Goal: Register for event/course: Sign up to attend an event or enroll in a course

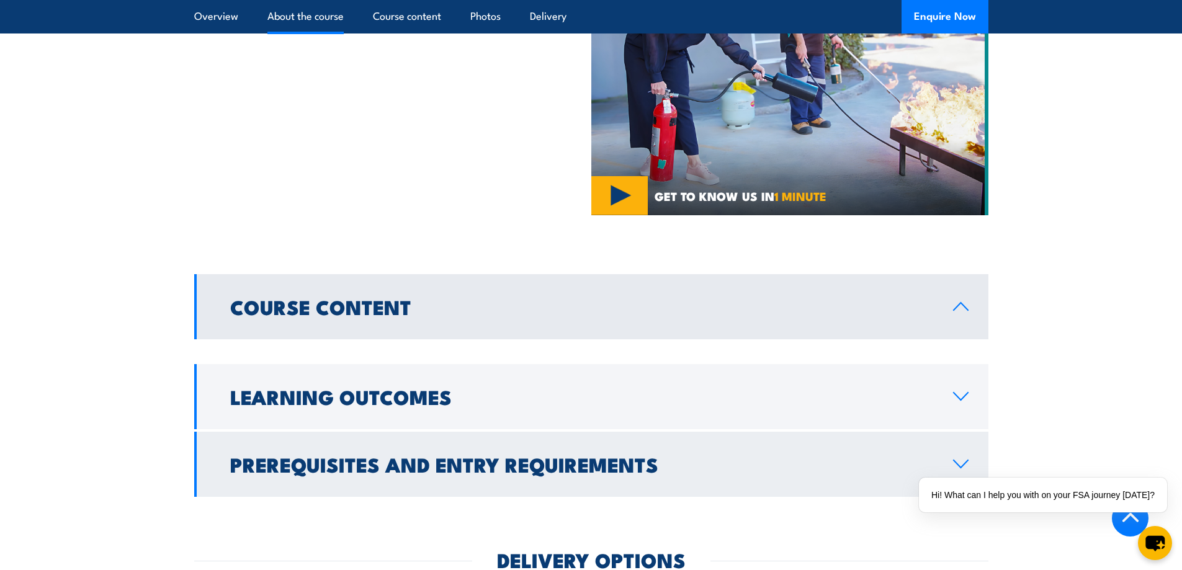
scroll to position [809, 0]
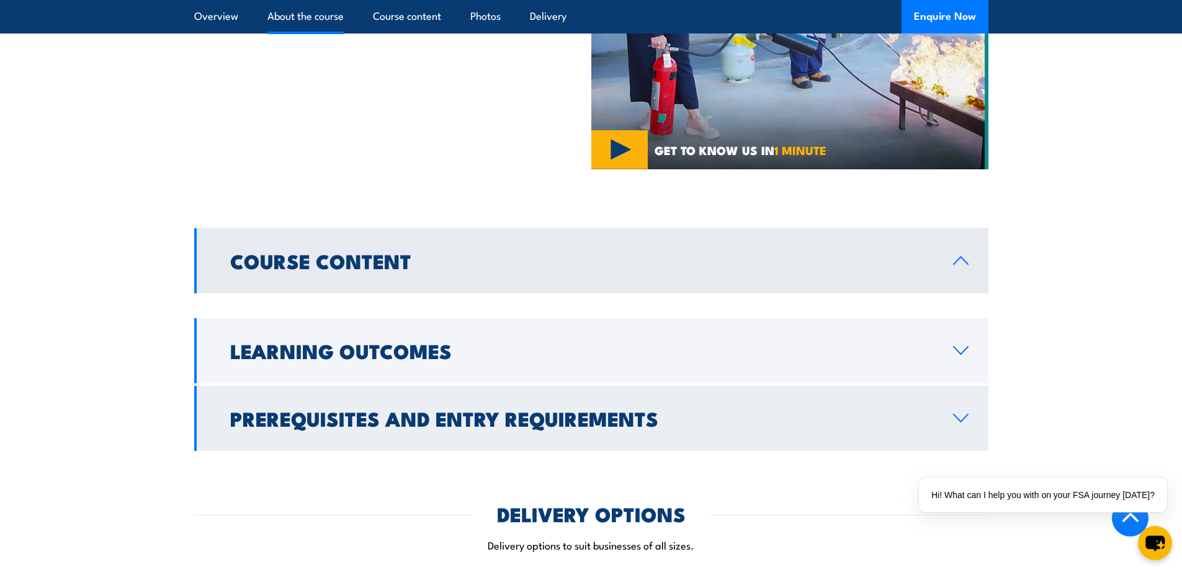
click at [323, 410] on h2 "Prerequisites and Entry Requirements" at bounding box center [581, 418] width 703 height 17
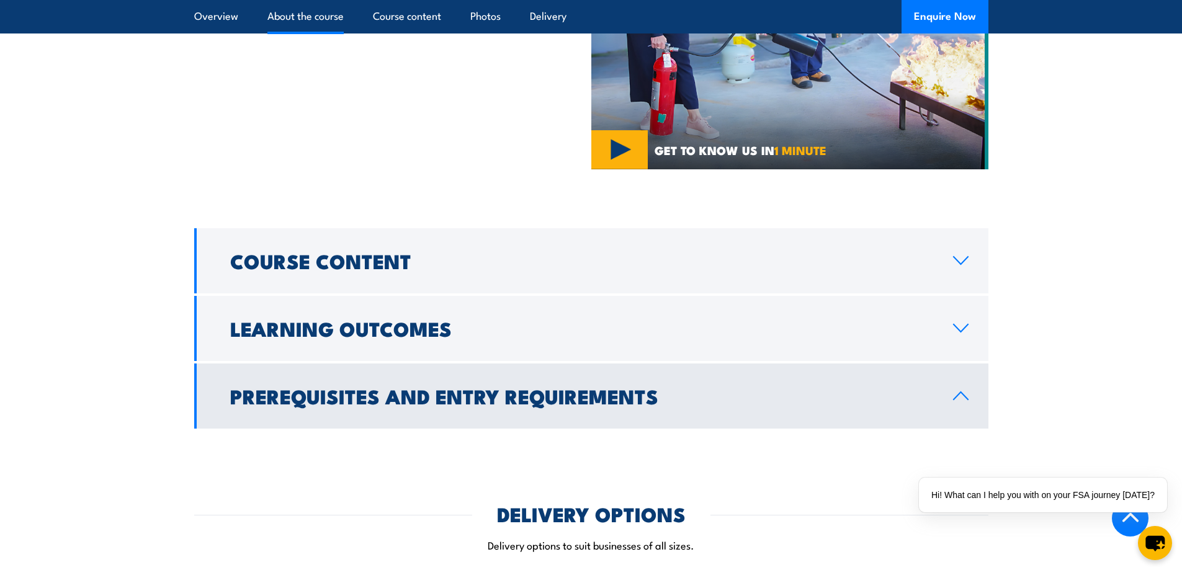
click at [323, 398] on h2 "Prerequisites and Entry Requirements" at bounding box center [581, 395] width 703 height 17
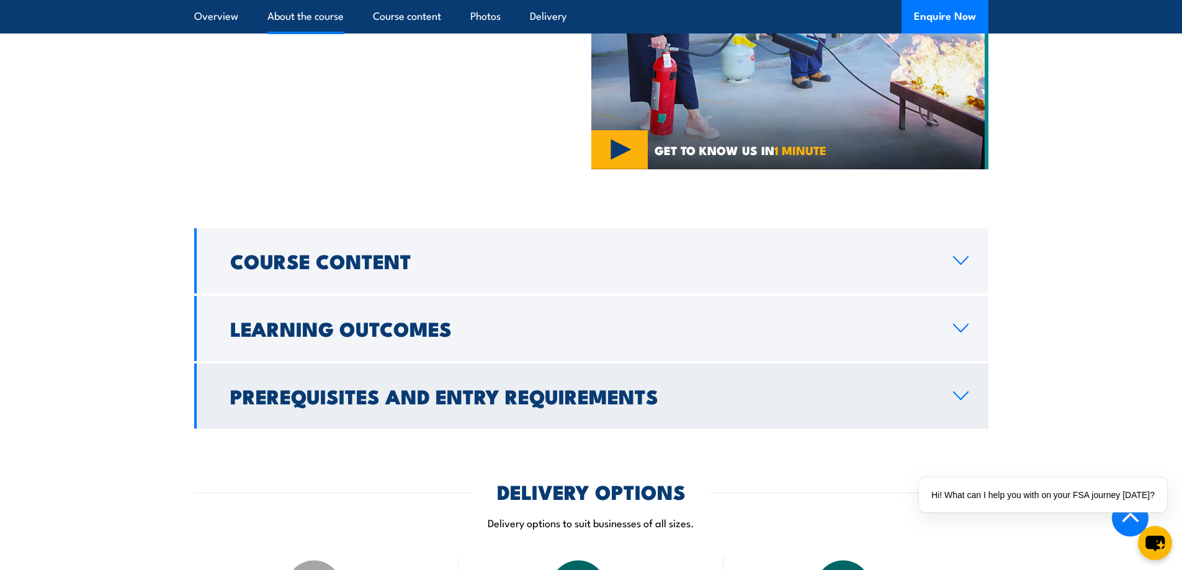
click at [323, 398] on h2 "Prerequisites and Entry Requirements" at bounding box center [581, 395] width 703 height 17
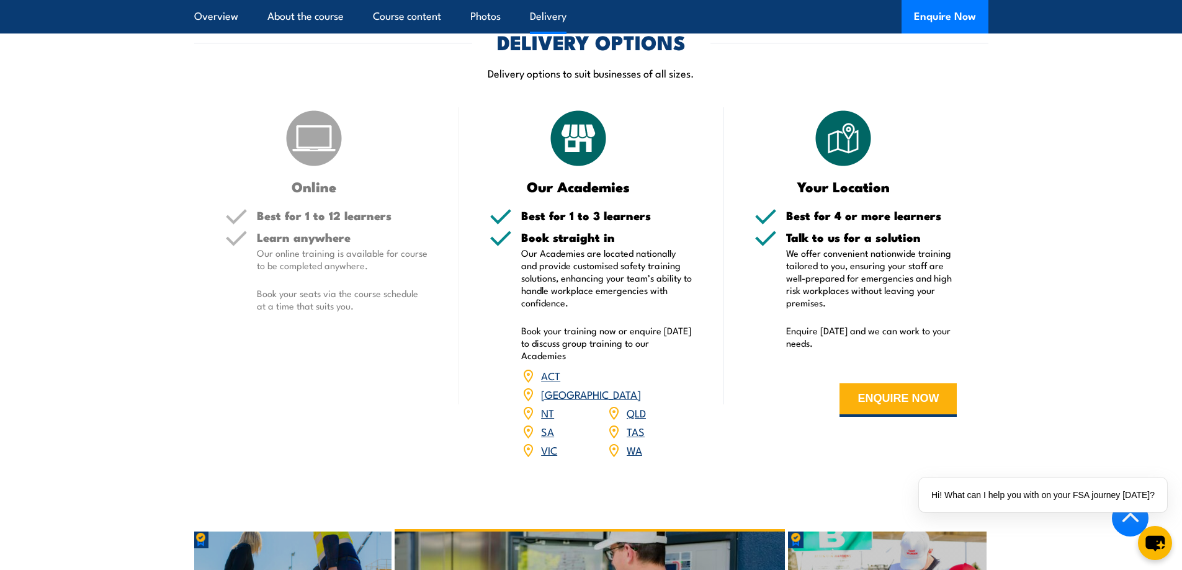
scroll to position [1327, 0]
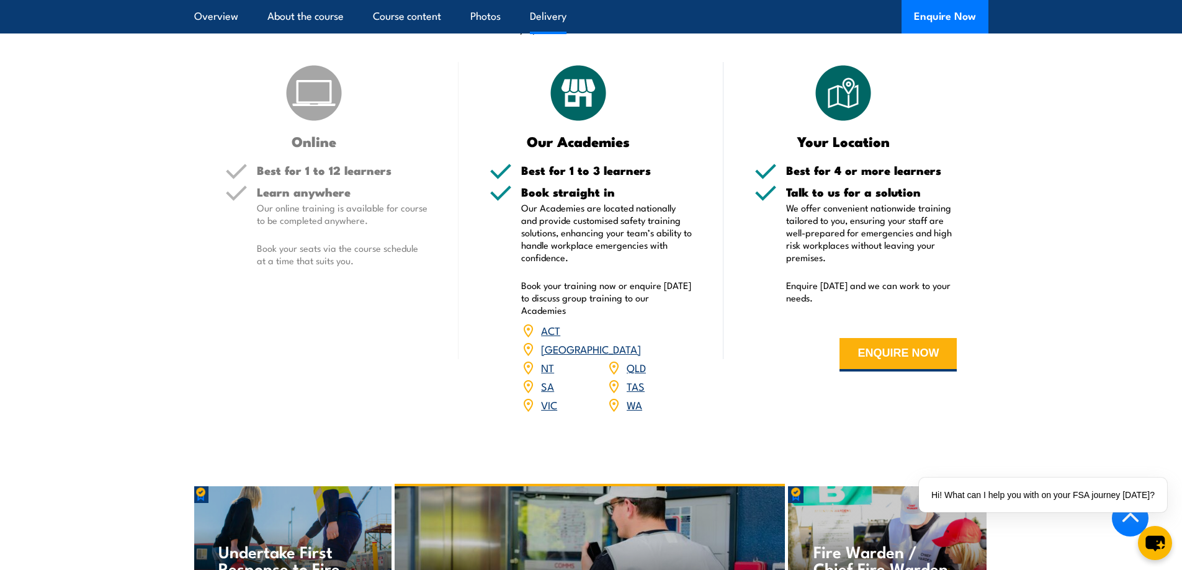
click at [637, 360] on link "QLD" at bounding box center [636, 367] width 19 height 15
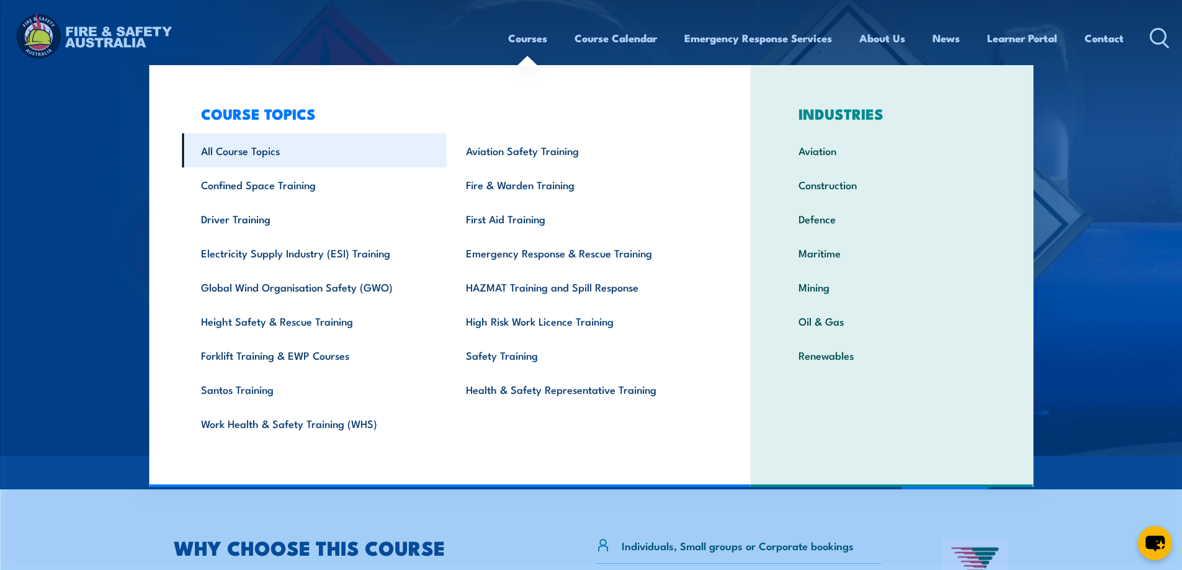
click at [363, 148] on link "All Course Topics" at bounding box center [314, 150] width 265 height 34
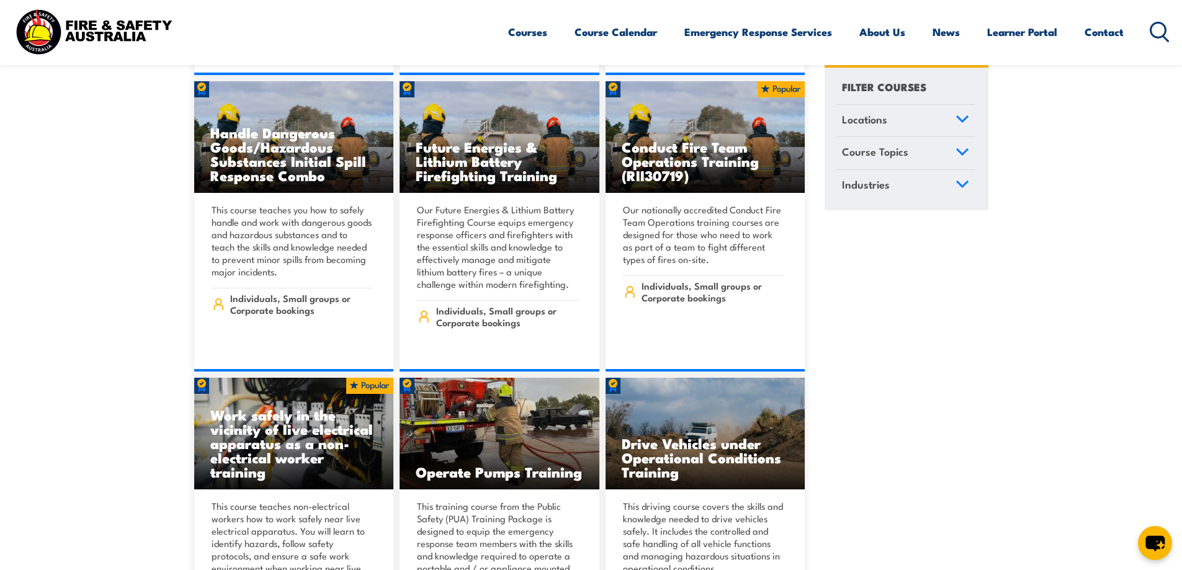
scroll to position [2689, 0]
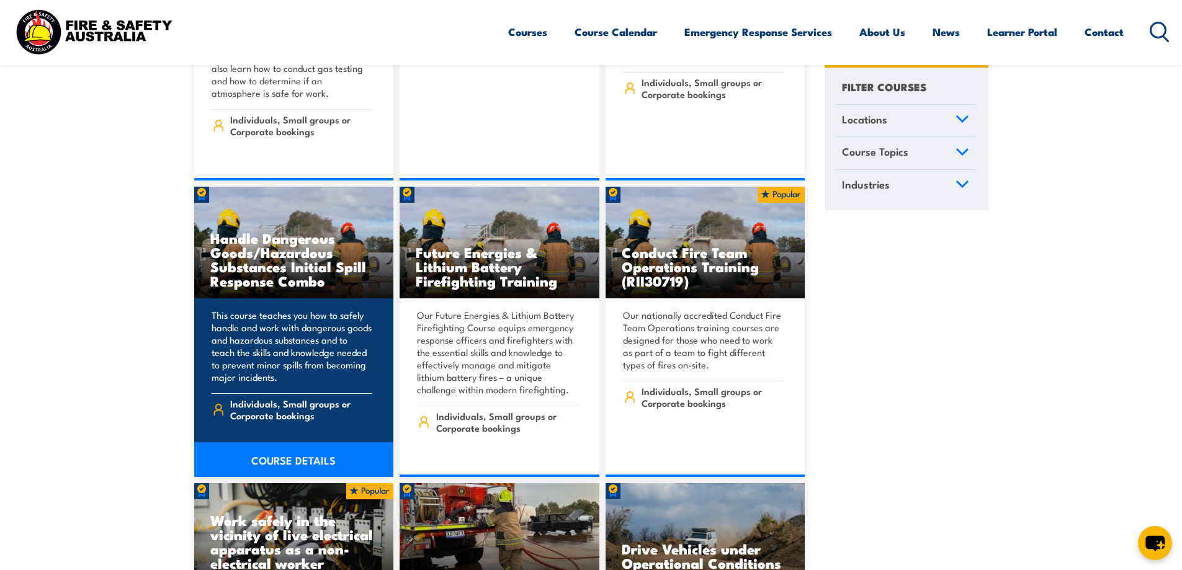
click at [311, 269] on h3 "Handle Dangerous Goods/Hazardous Substances Initial Spill Response Combo" at bounding box center [294, 259] width 168 height 57
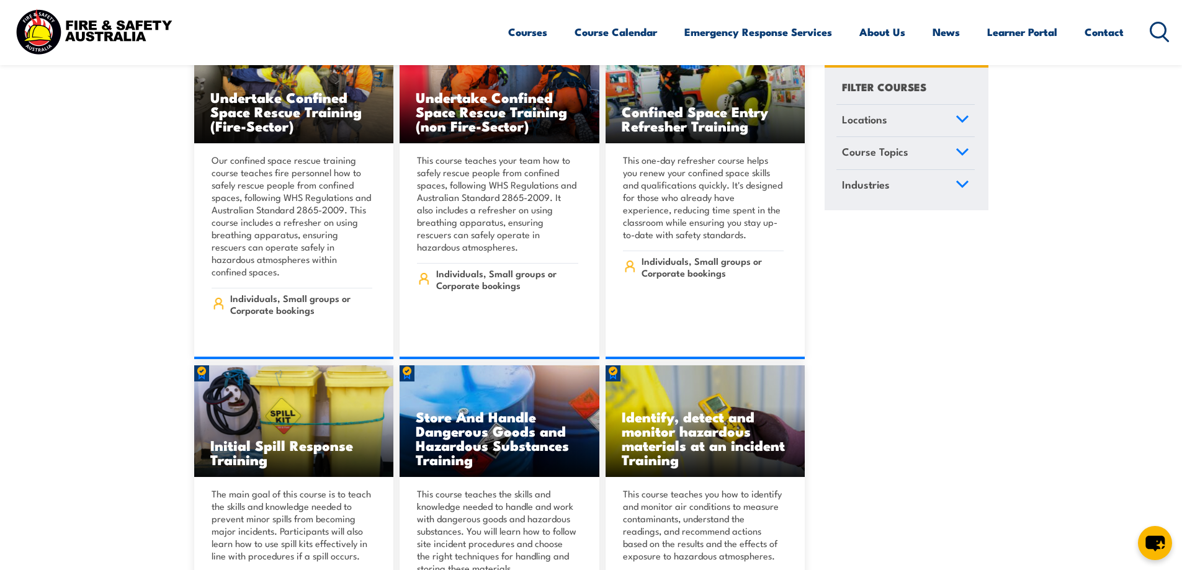
scroll to position [13342, 0]
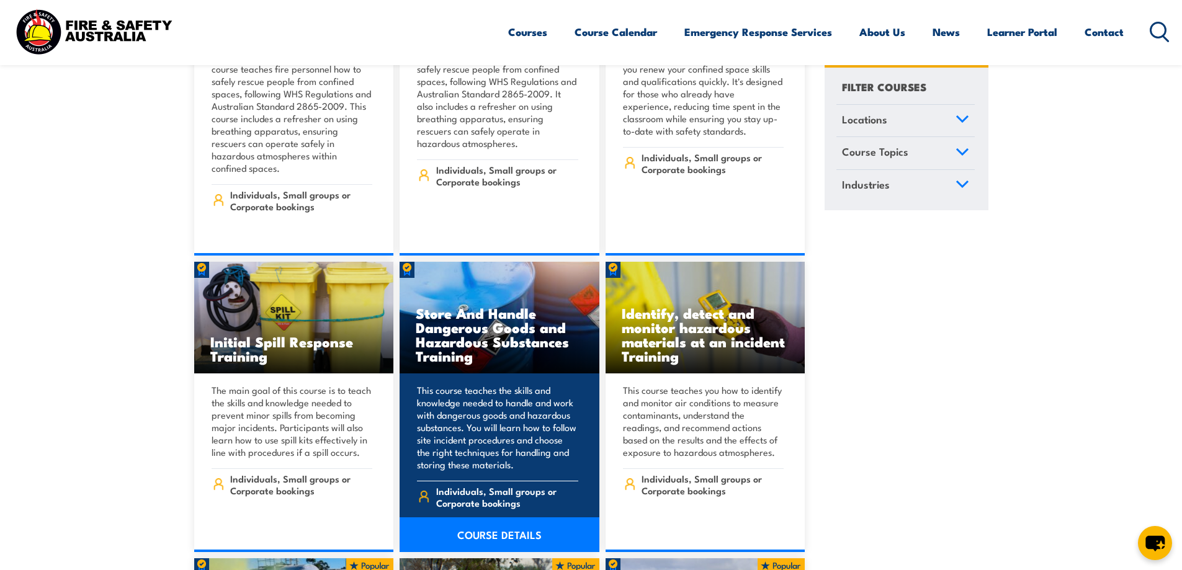
click at [542, 306] on h3 "Store And Handle Dangerous Goods and Hazardous Substances Training" at bounding box center [500, 334] width 168 height 57
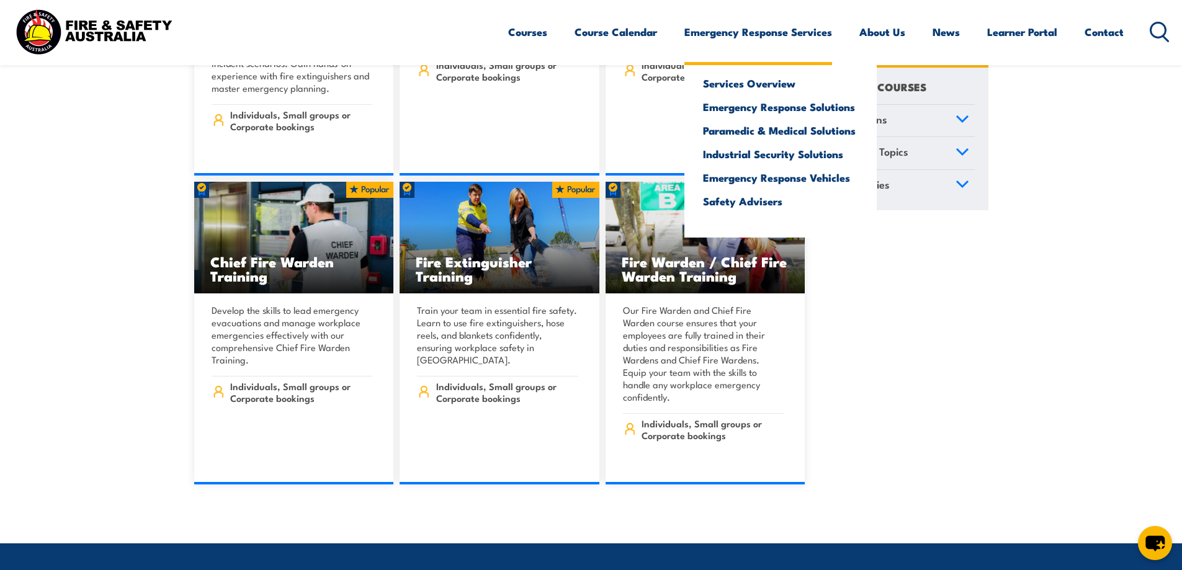
scroll to position [14997, 0]
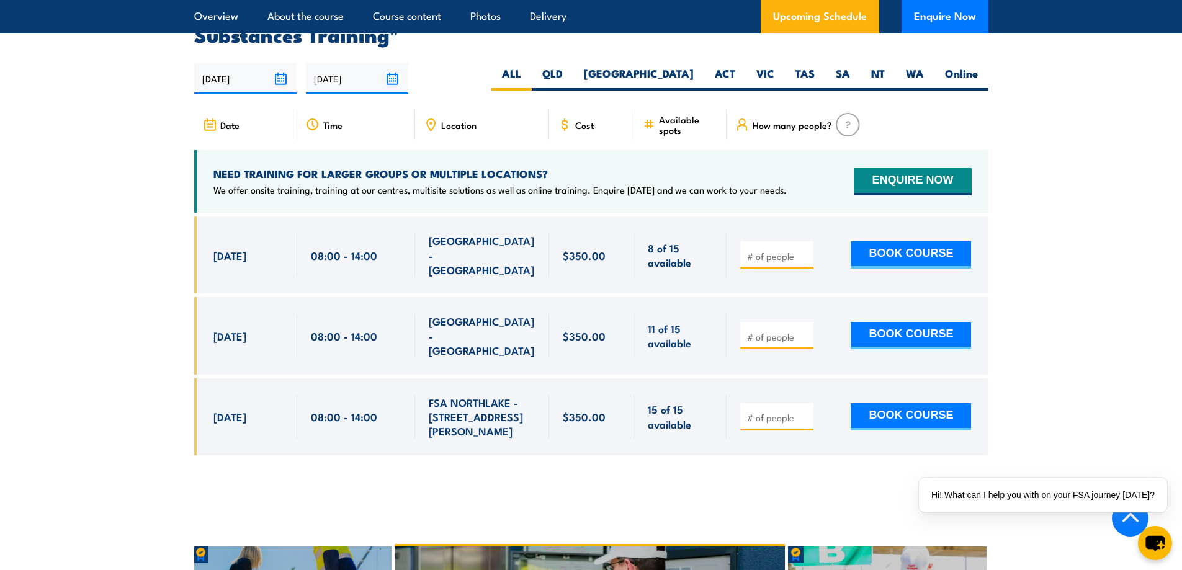
scroll to position [1965, 0]
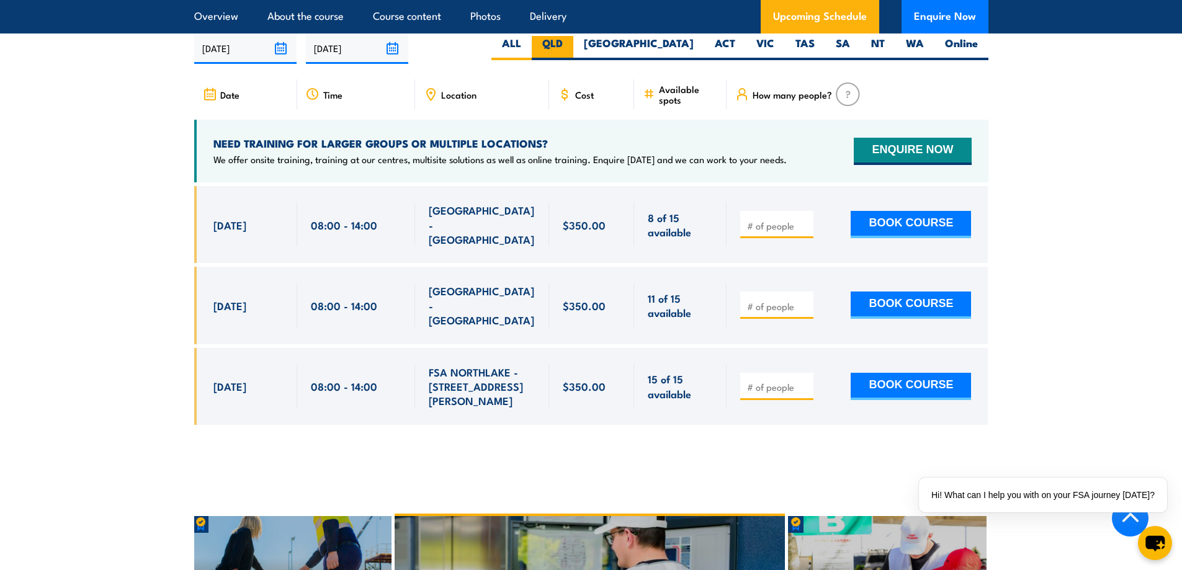
click at [573, 50] on label "QLD" at bounding box center [553, 48] width 42 height 24
click at [571, 44] on input "QLD" at bounding box center [567, 40] width 8 height 8
radio input "true"
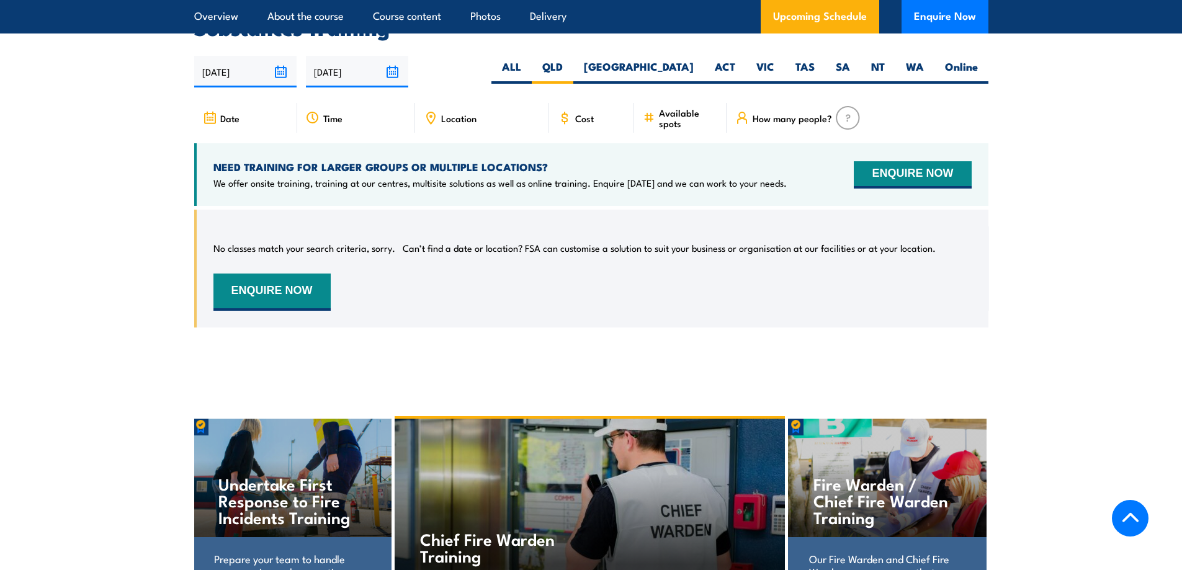
scroll to position [1954, 0]
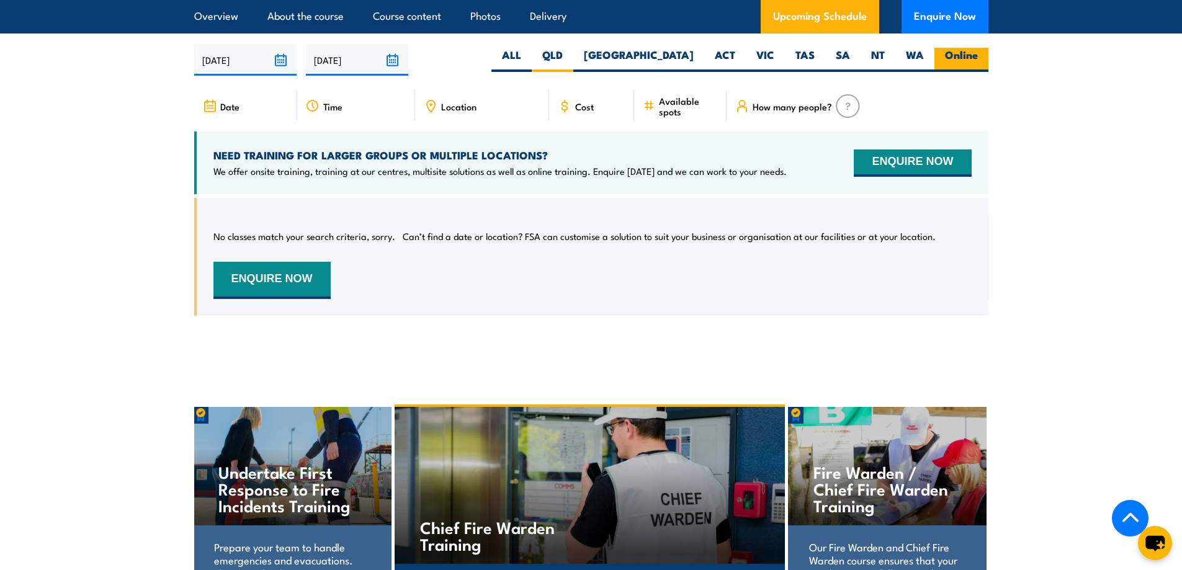
click at [966, 72] on label "Online" at bounding box center [962, 60] width 54 height 24
click at [978, 56] on input "Online" at bounding box center [982, 52] width 8 height 8
radio input "true"
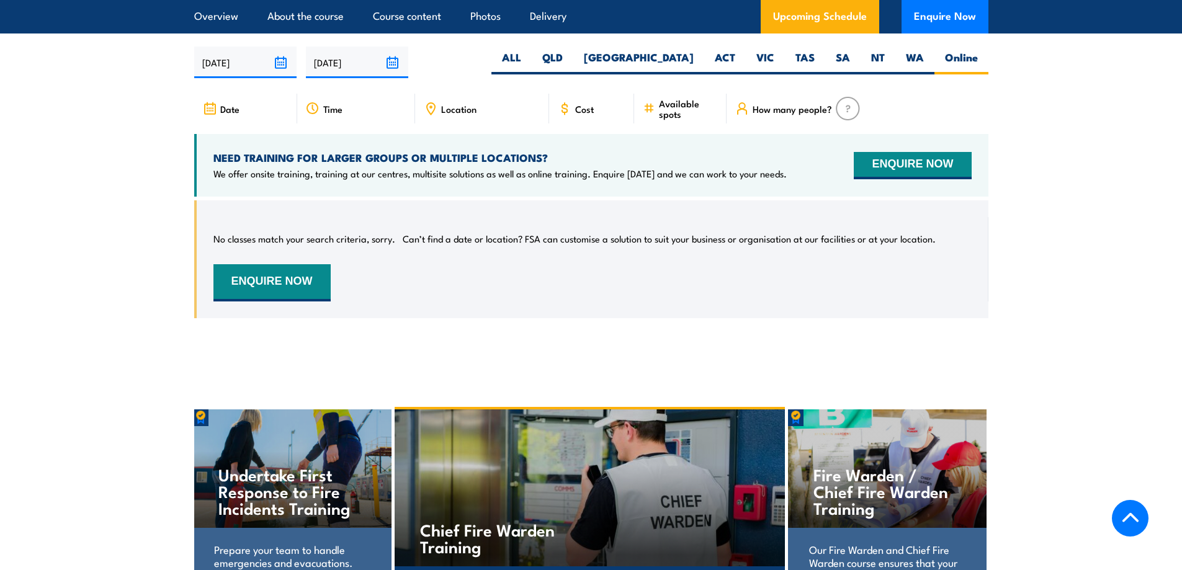
scroll to position [1954, 0]
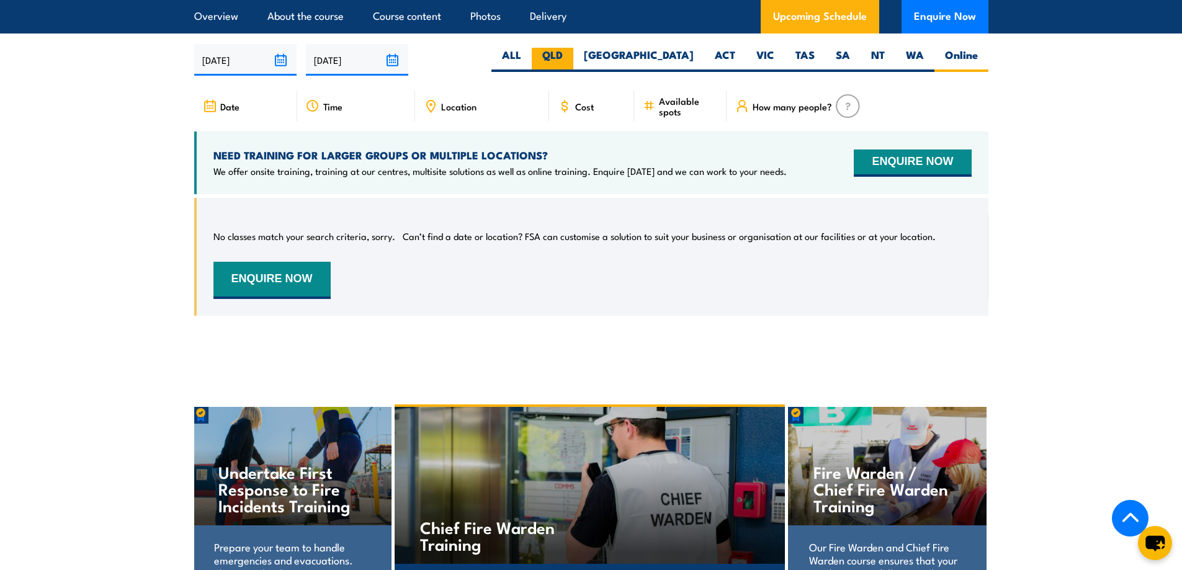
click at [573, 59] on label "QLD" at bounding box center [553, 60] width 42 height 24
click at [571, 56] on input "QLD" at bounding box center [567, 52] width 8 height 8
radio input "true"
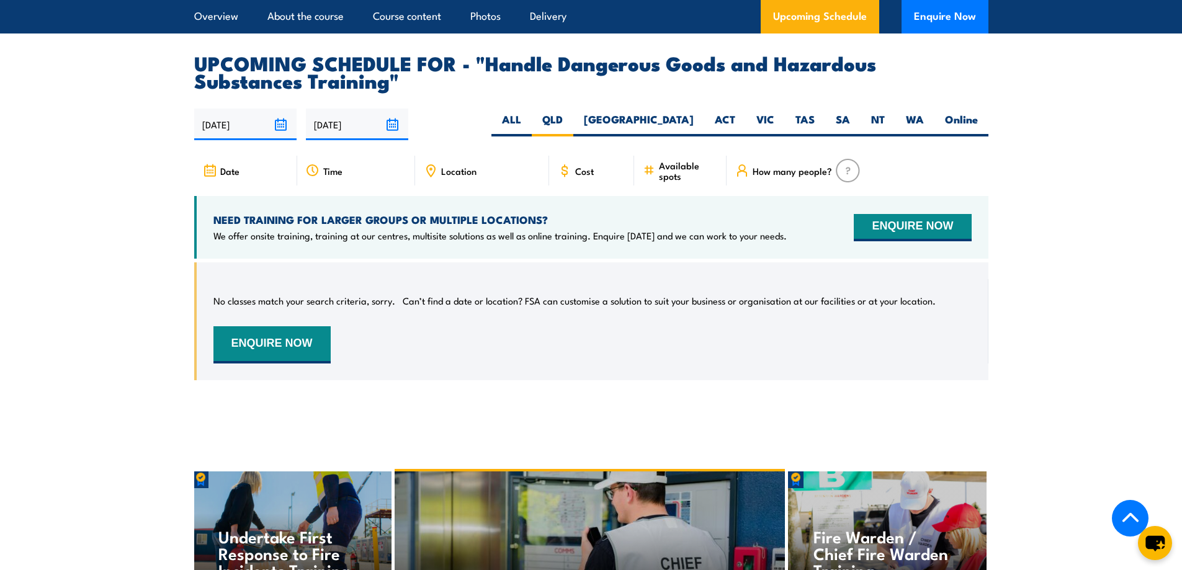
scroll to position [1850, 0]
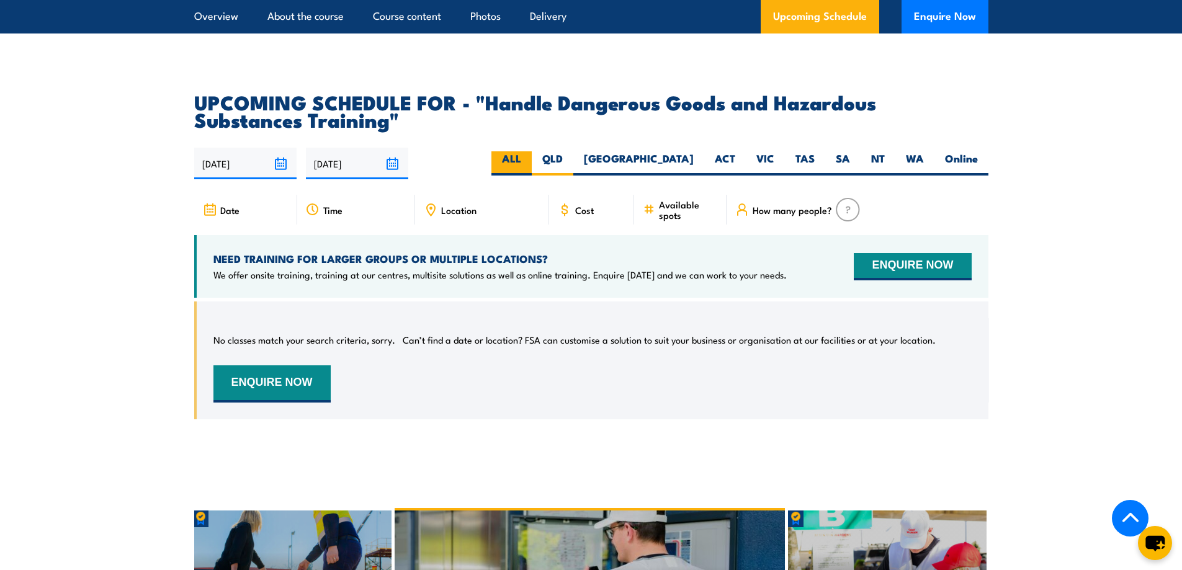
click at [532, 176] on label "ALL" at bounding box center [511, 163] width 40 height 24
click at [529, 159] on input "ALL" at bounding box center [525, 155] width 8 height 8
radio input "true"
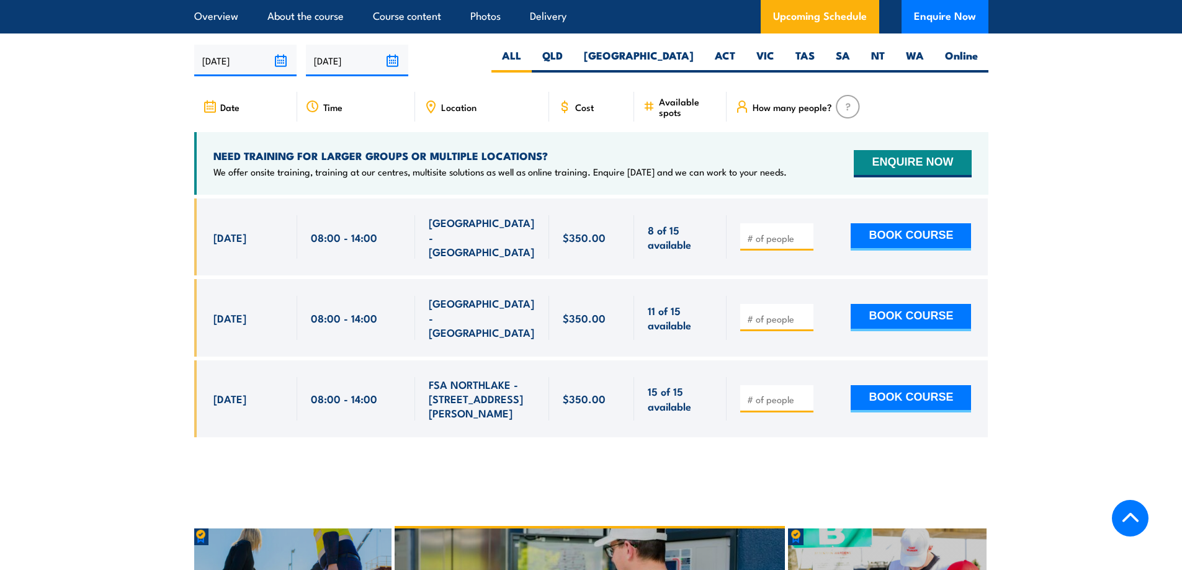
scroll to position [1954, 0]
click at [312, 70] on input "[DATE]" at bounding box center [357, 60] width 102 height 32
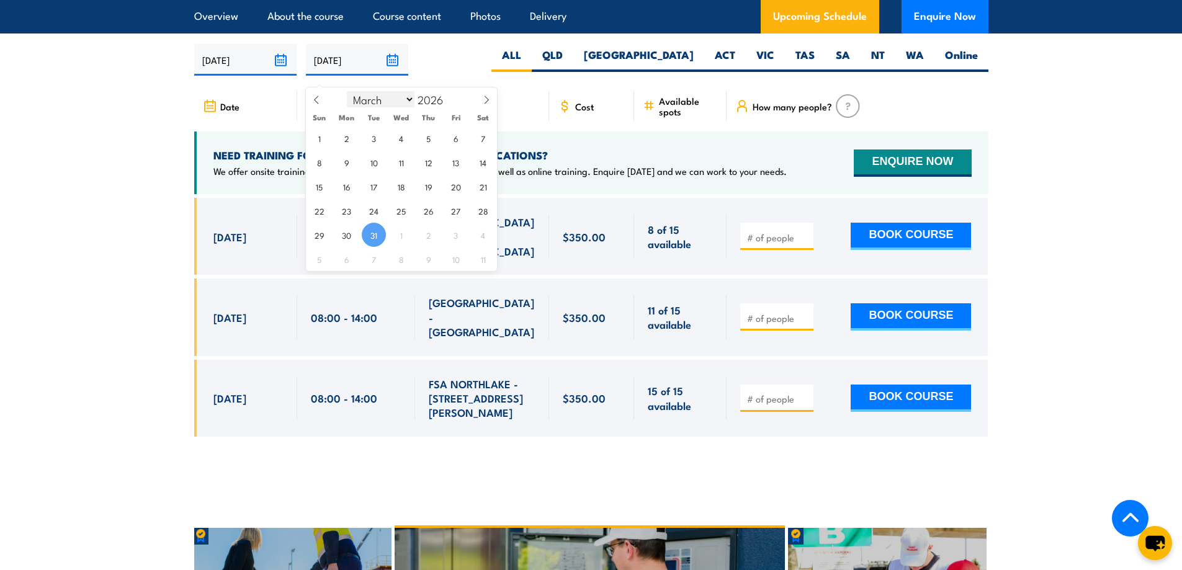
click at [411, 99] on select "January February March April May June July August September October November De…" at bounding box center [381, 99] width 68 height 16
select select "11"
click at [348, 91] on select "January February March April May June July August September October November De…" at bounding box center [381, 99] width 68 height 16
click at [424, 240] on span "31" at bounding box center [428, 235] width 24 height 24
type input "31/12/2026"
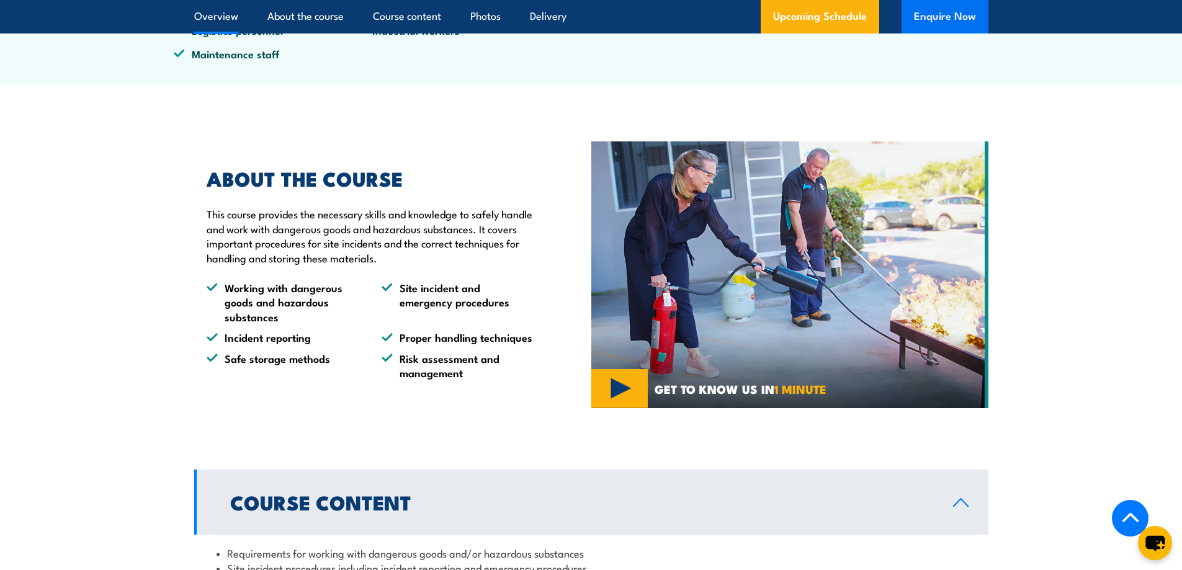
scroll to position [298, 0]
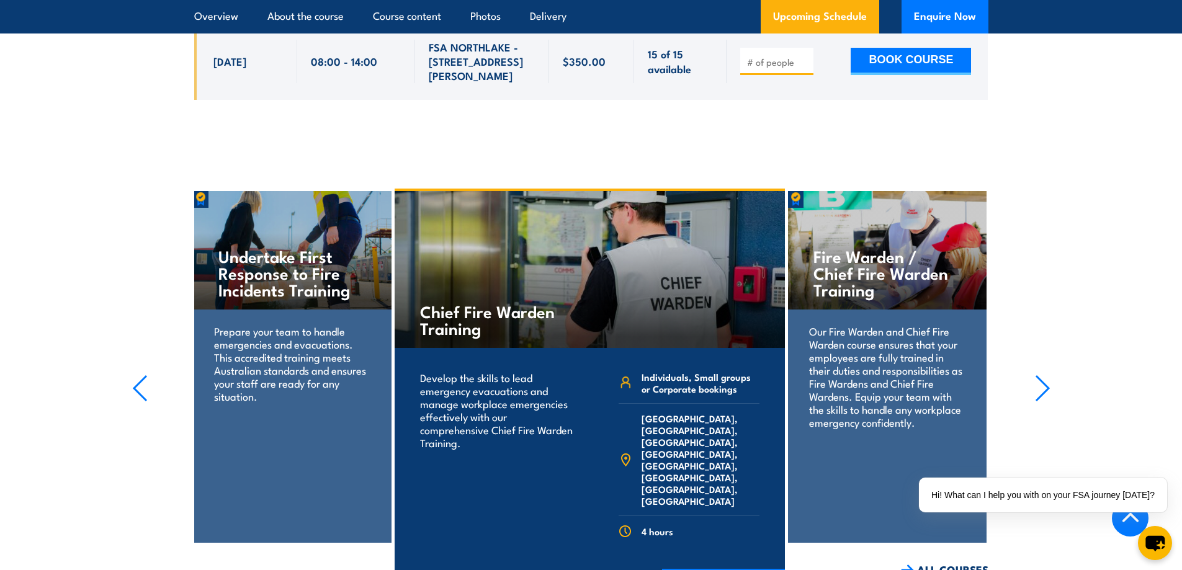
scroll to position [2482, 0]
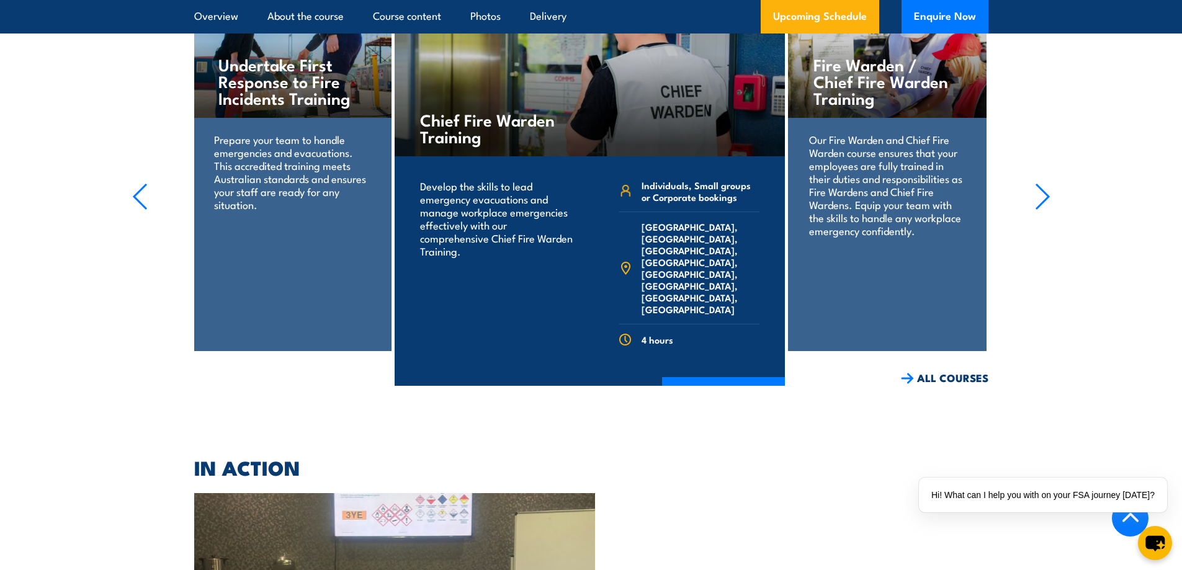
click at [1038, 183] on icon "button" at bounding box center [1043, 196] width 16 height 27
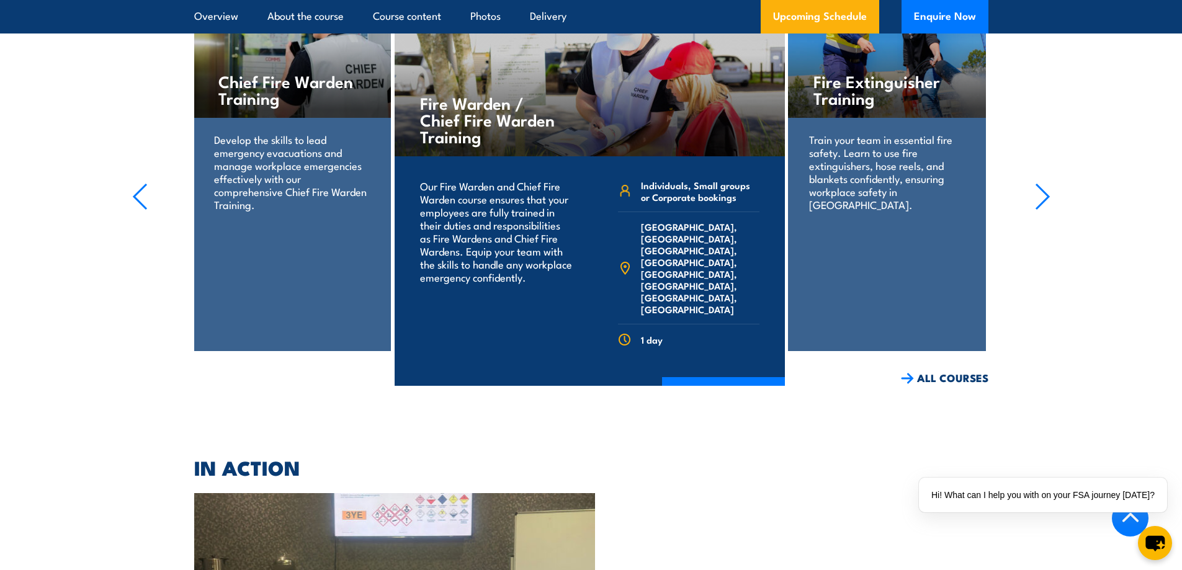
click at [1038, 183] on icon "button" at bounding box center [1043, 196] width 16 height 27
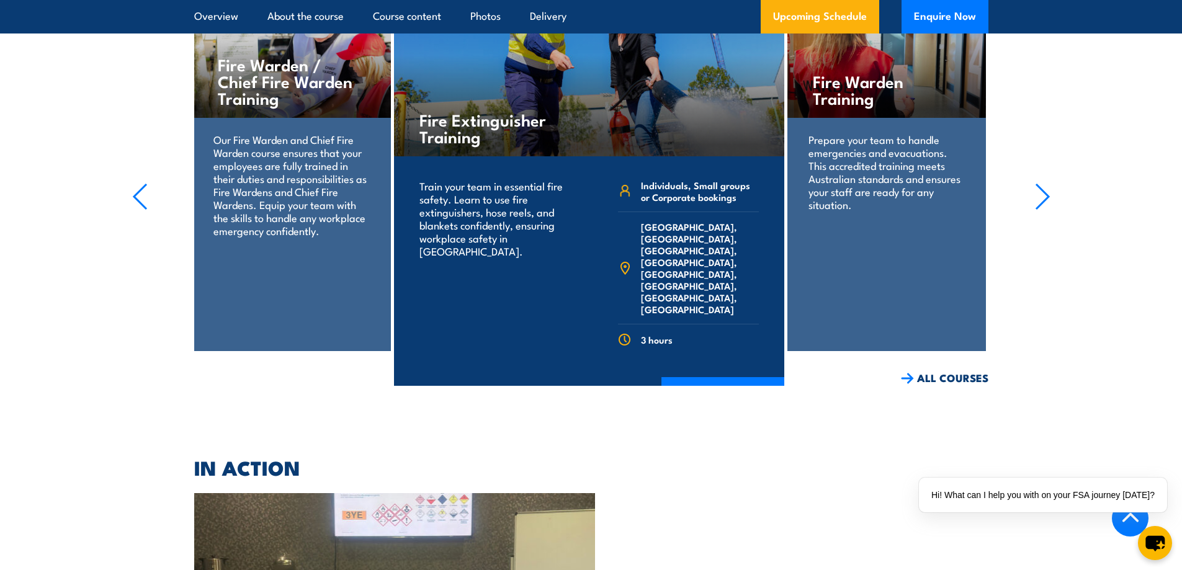
click at [1038, 183] on icon "button" at bounding box center [1043, 196] width 16 height 27
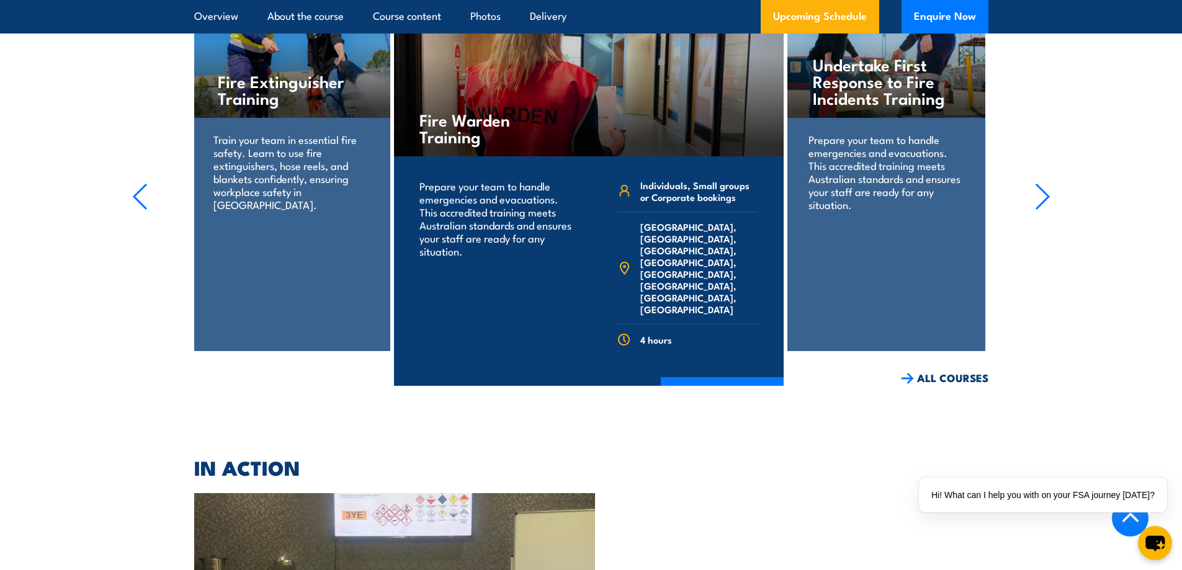
click at [1038, 183] on icon "button" at bounding box center [1043, 196] width 16 height 27
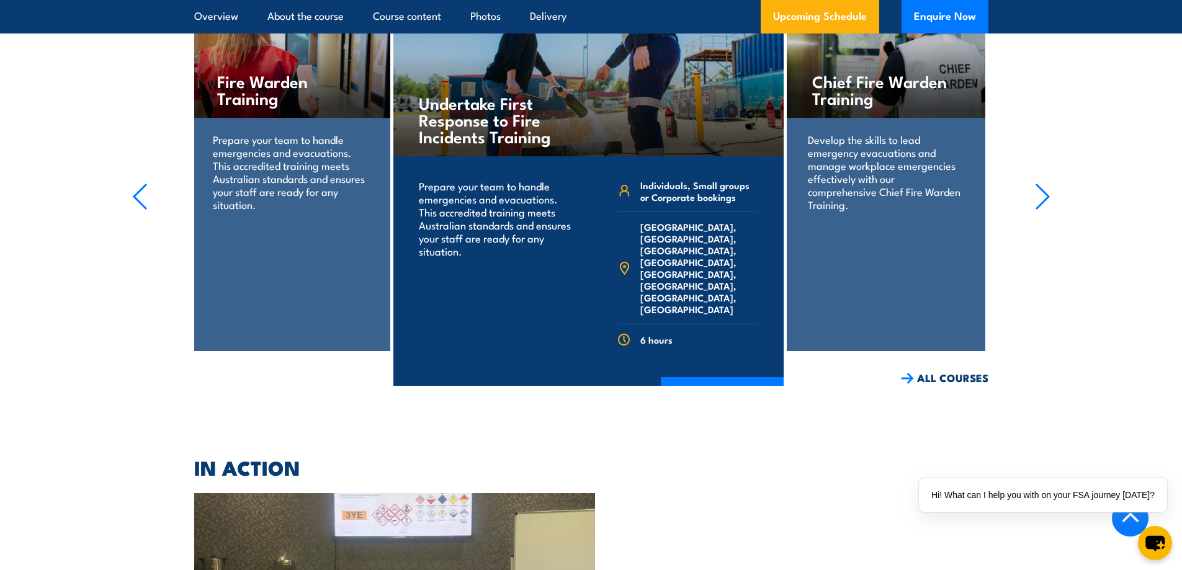
click at [1038, 183] on icon "button" at bounding box center [1043, 196] width 16 height 27
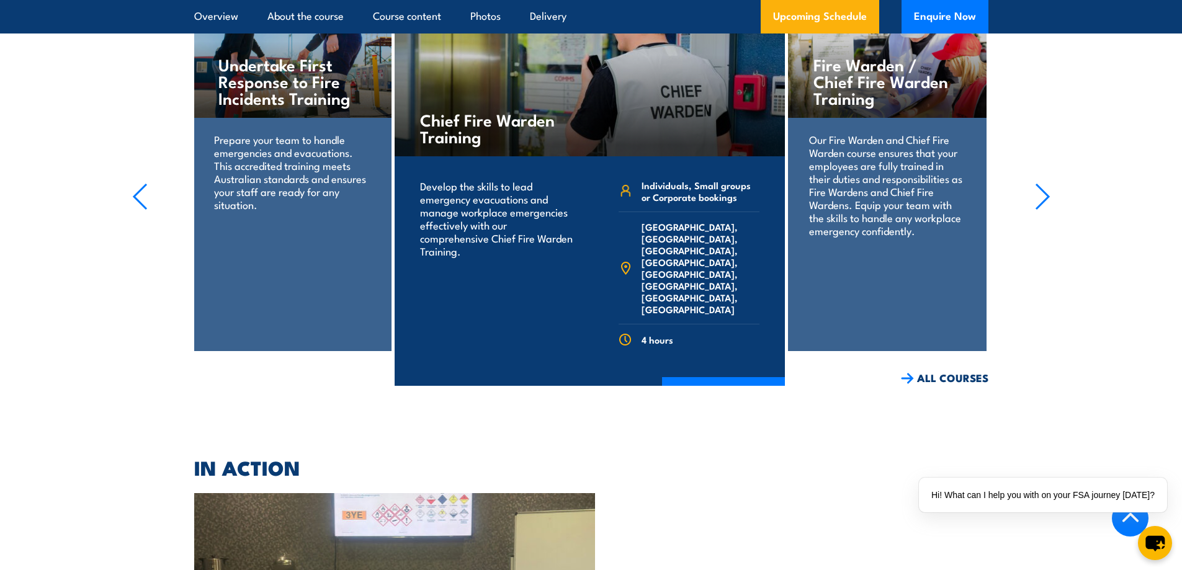
click at [1038, 183] on icon "button" at bounding box center [1043, 196] width 16 height 27
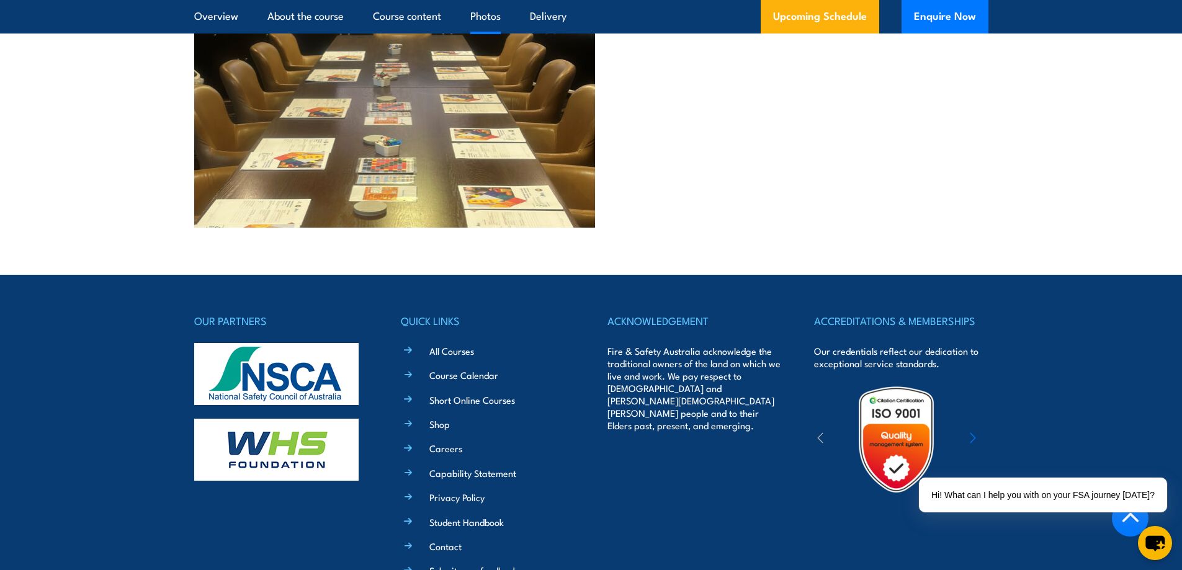
scroll to position [3162, 0]
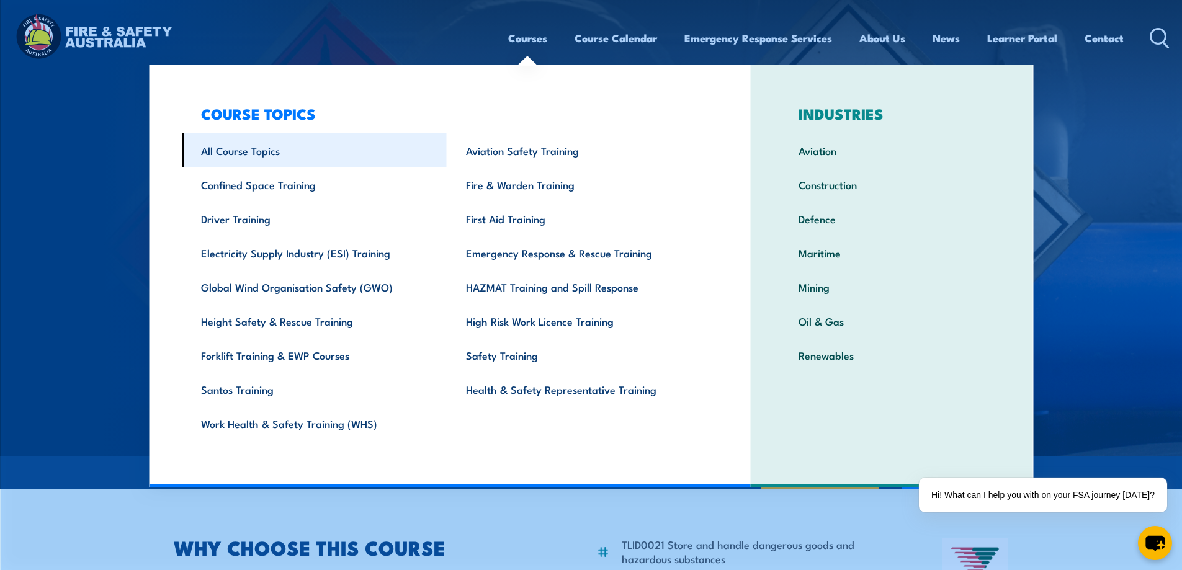
click at [321, 159] on link "All Course Topics" at bounding box center [314, 150] width 265 height 34
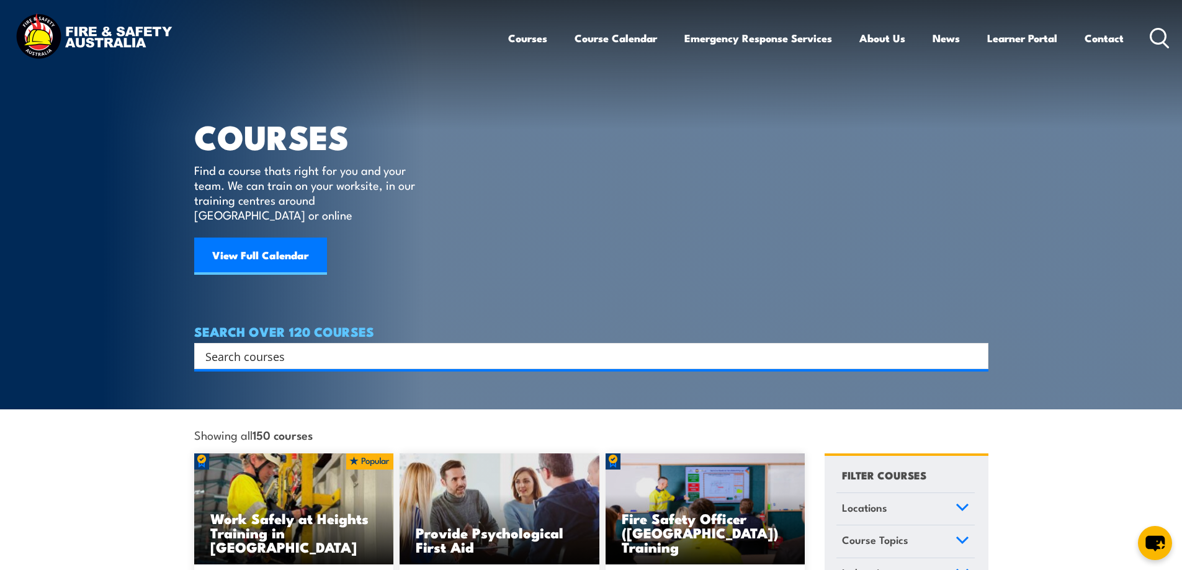
click at [261, 347] on input "Search input" at bounding box center [583, 356] width 756 height 19
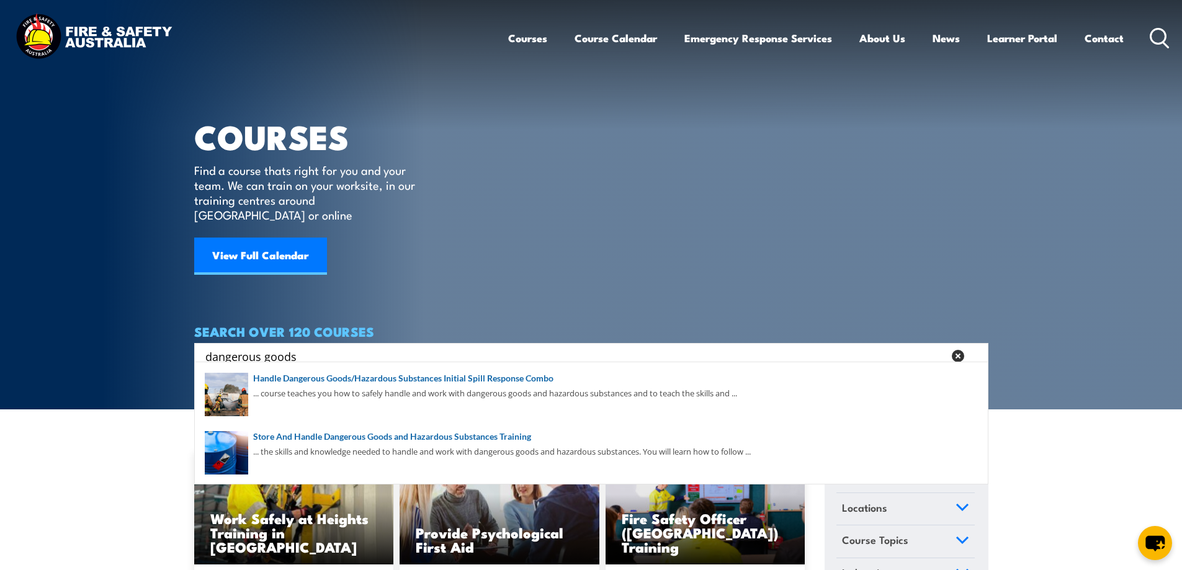
type input "dangerous goods"
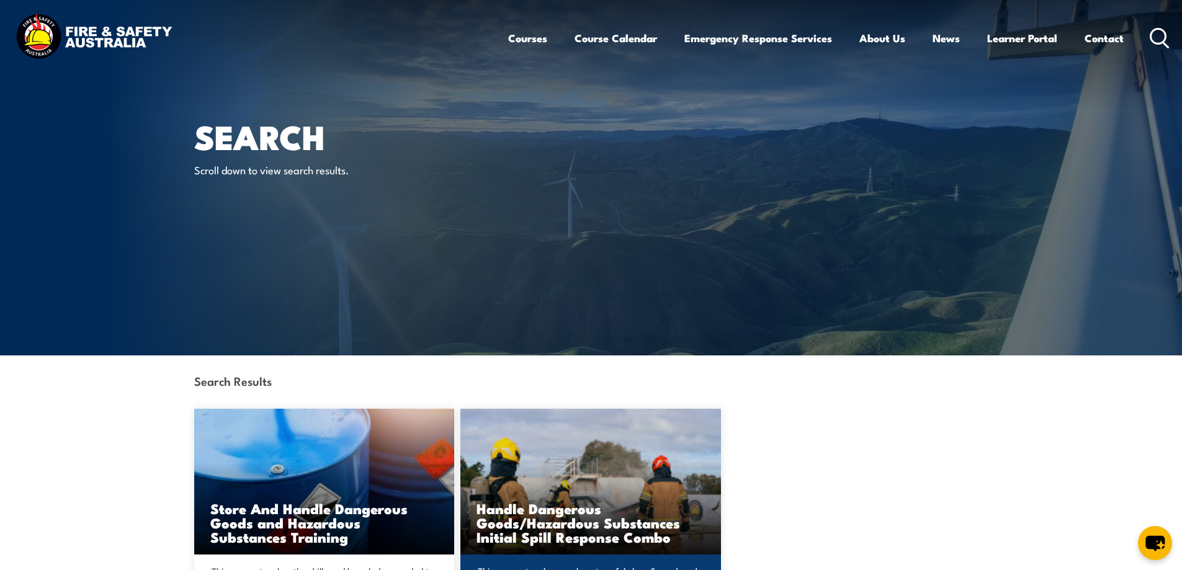
click at [513, 470] on img at bounding box center [590, 482] width 261 height 146
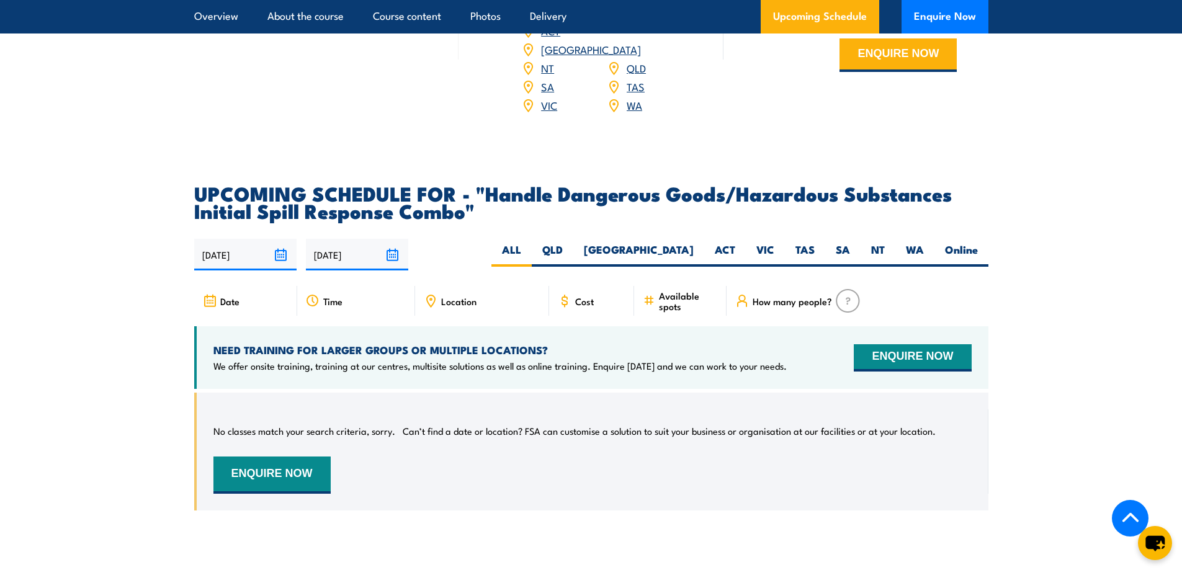
scroll to position [2172, 0]
